Goal: Check status: Check status

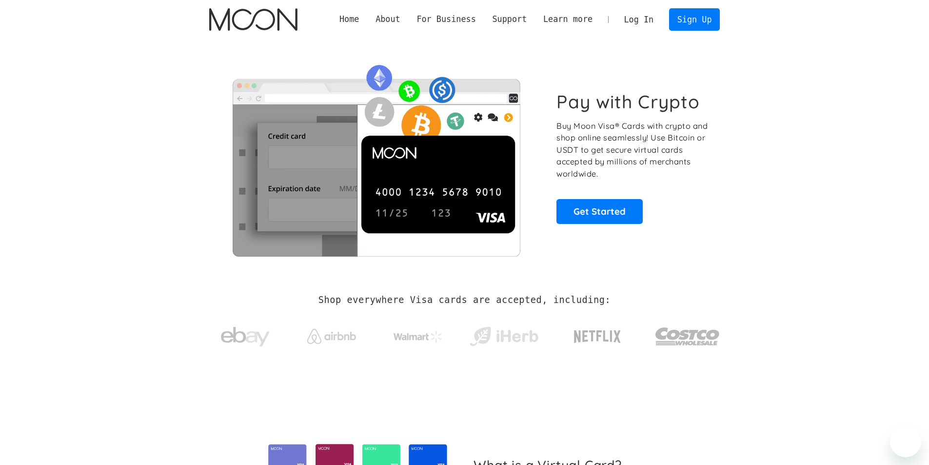
click at [630, 19] on link "Log In" at bounding box center [639, 19] width 46 height 21
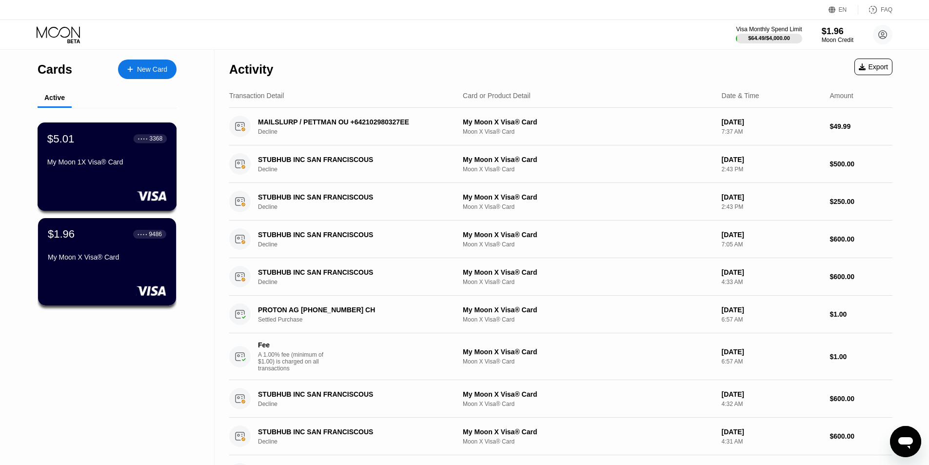
click at [94, 165] on div "My Moon 1X Visa® Card" at bounding box center [106, 162] width 119 height 8
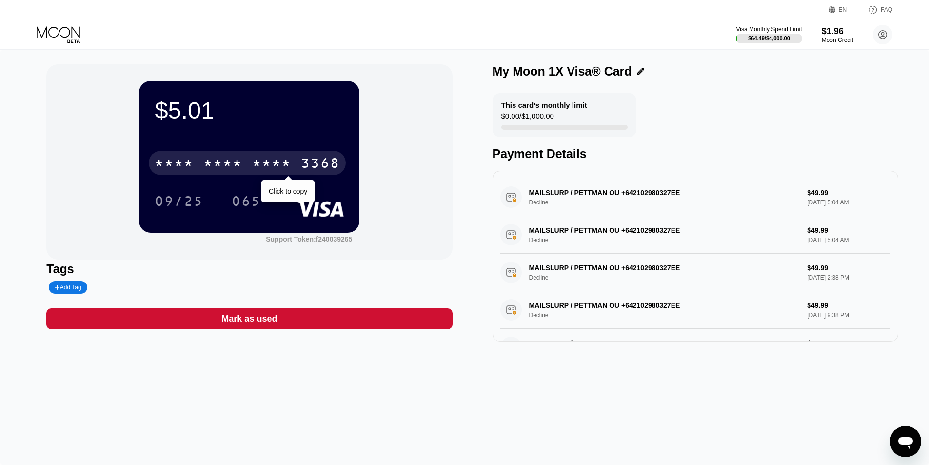
click at [222, 164] on div "* * * *" at bounding box center [222, 165] width 39 height 16
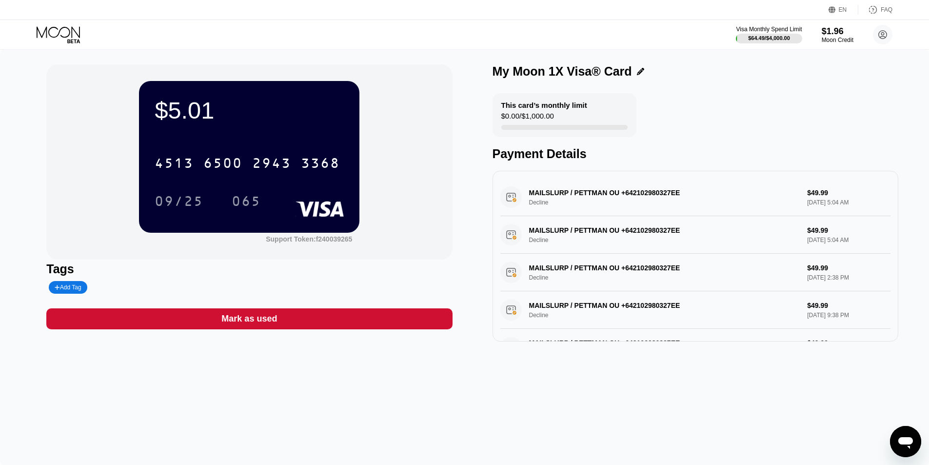
click at [872, 91] on div "My Moon 1X Visa® Card This card’s monthly limit $0.00 / $1,000.00 Payment Detai…" at bounding box center [695, 202] width 406 height 277
click at [828, 111] on div "This card’s monthly limit $0.00 / $1,000.00 Payment Details" at bounding box center [695, 127] width 406 height 68
